Goal: Task Accomplishment & Management: Use online tool/utility

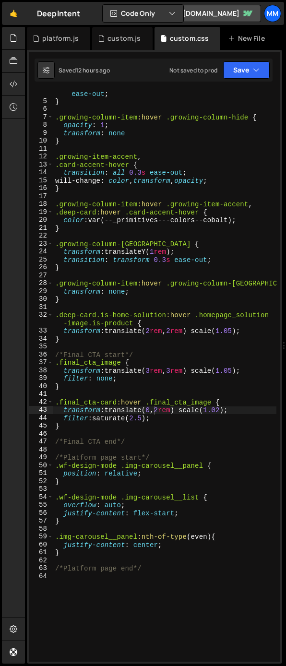
scroll to position [33, 0]
click at [112, 39] on div "custom.js" at bounding box center [123, 39] width 33 height 10
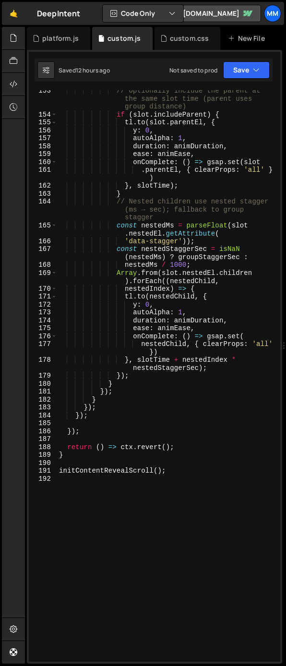
scroll to position [1507, 0]
type textarea "initContentRevealScroll();"
click at [184, 471] on div "// Optionally include the parent at the same slot time (parent uses group dista…" at bounding box center [166, 388] width 219 height 603
click at [185, 471] on div "// Optionally include the parent at the same slot time (parent uses group dista…" at bounding box center [166, 388] width 219 height 603
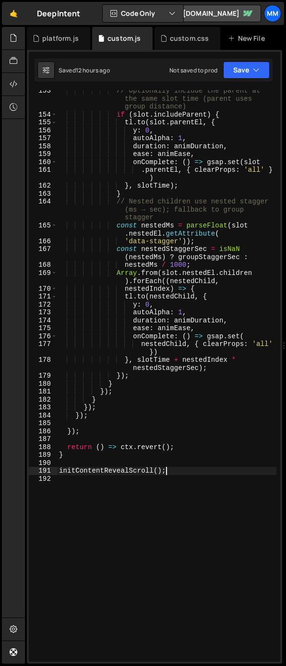
click at [185, 470] on div "// Optionally include the parent at the same slot time (parent uses group dista…" at bounding box center [166, 388] width 219 height 603
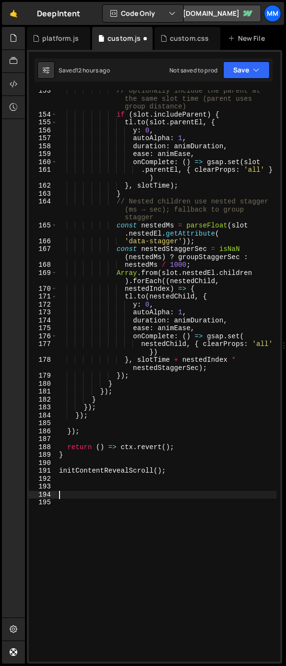
paste textarea "});"
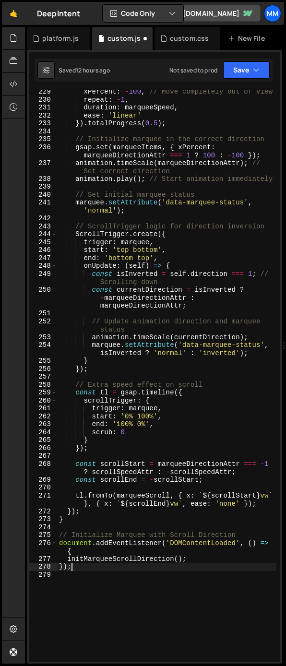
scroll to position [2314, 0]
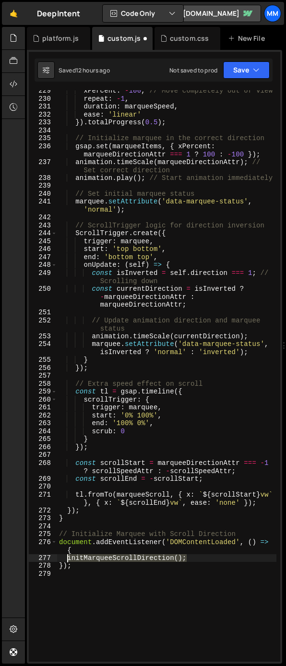
drag, startPoint x: 192, startPoint y: 560, endPoint x: 68, endPoint y: 561, distance: 124.2
click at [68, 561] on div "xPercent : - 100 , // Move completely out of view repeat : - 1 , duration : mar…" at bounding box center [166, 380] width 219 height 587
click at [75, 514] on div "xPercent : - 100 , // Move completely out of view repeat : - 1 , duration : mar…" at bounding box center [166, 380] width 219 height 587
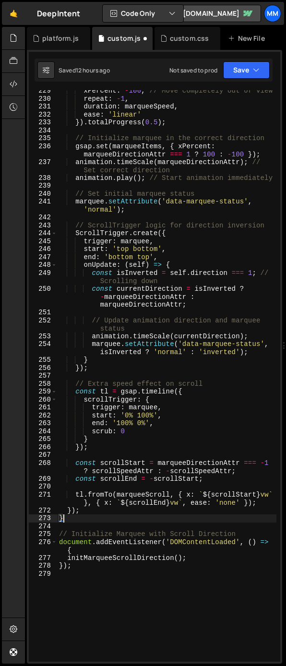
click at [72, 518] on div "xPercent : - 100 , // Move completely out of view repeat : - 1 , duration : mar…" at bounding box center [166, 380] width 219 height 587
type textarea "}"
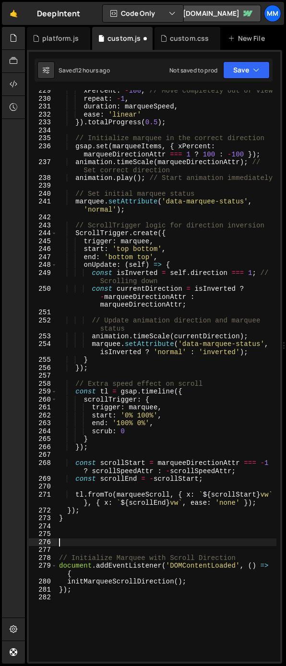
paste textarea "initMarqueeScrollDirection();"
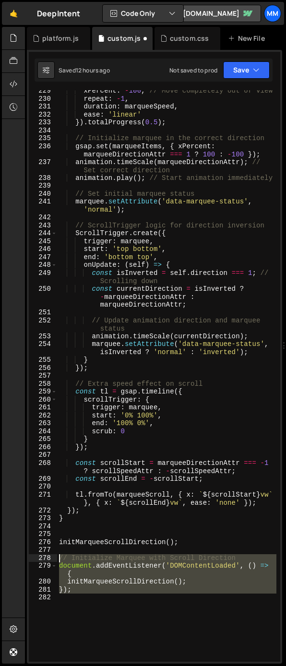
drag, startPoint x: 89, startPoint y: 594, endPoint x: 53, endPoint y: 558, distance: 50.5
click at [53, 558] on div "initMarqueeScrollDirection(); 229 230 231 232 233 234 235 236 237 238 239 240 2…" at bounding box center [154, 375] width 251 height 571
type textarea "// Initialize Marquee with Scroll Direction document.addEventListener('DOMConte…"
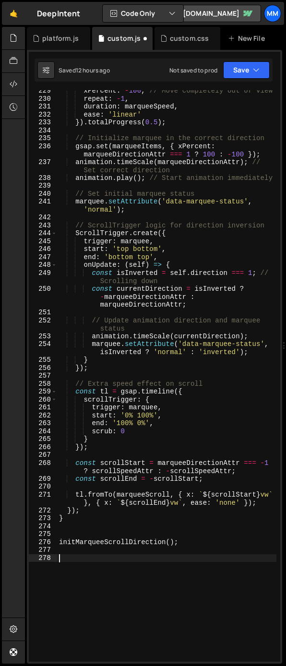
scroll to position [2306, 0]
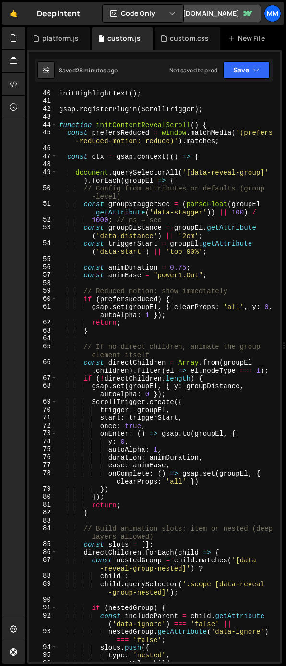
scroll to position [359, 0]
